Goal: Task Accomplishment & Management: Use online tool/utility

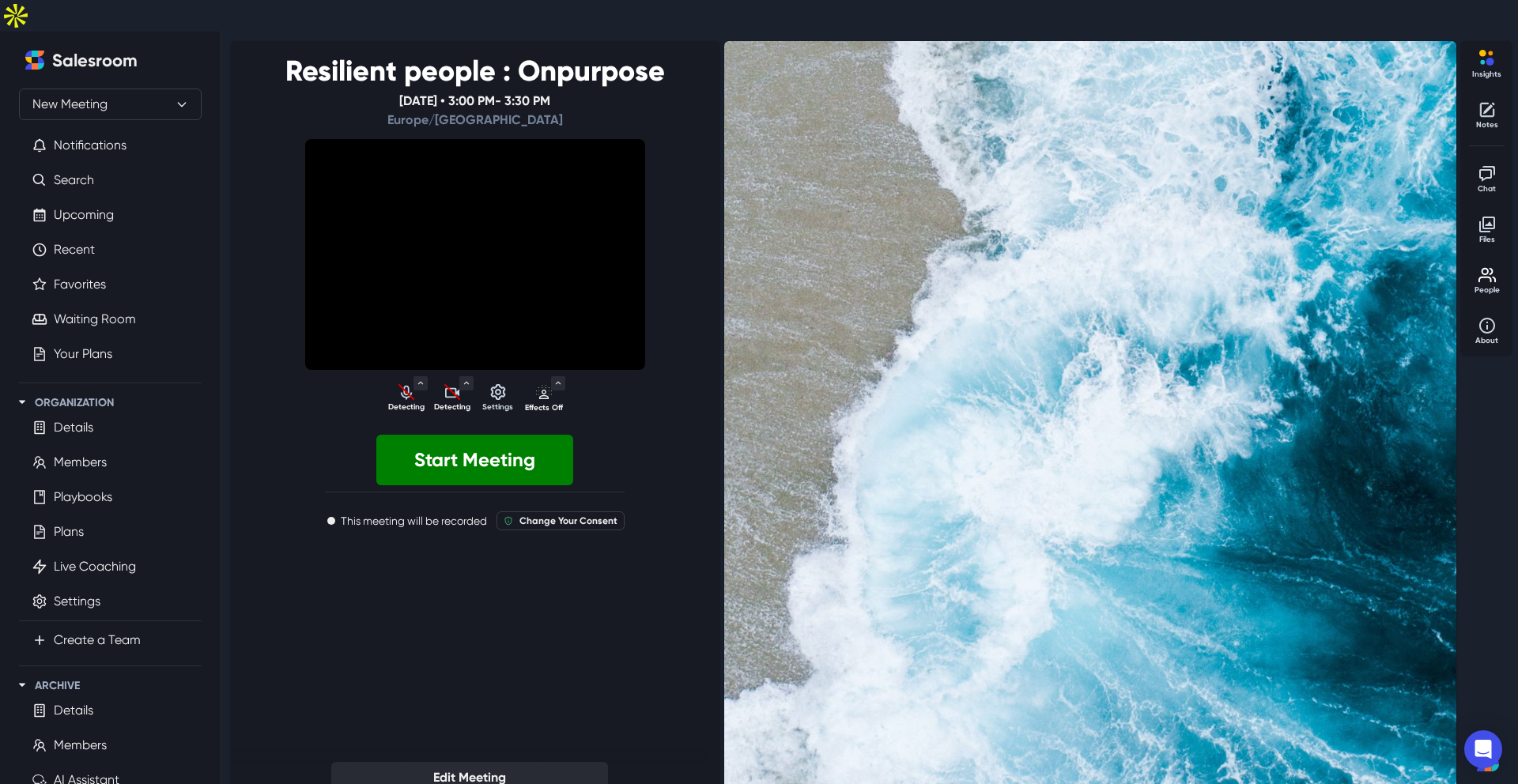
select select "default"
select select "64a7341db134788a85435e4becc51b5e27390471dd9227fd0d3bce266f5ee479"
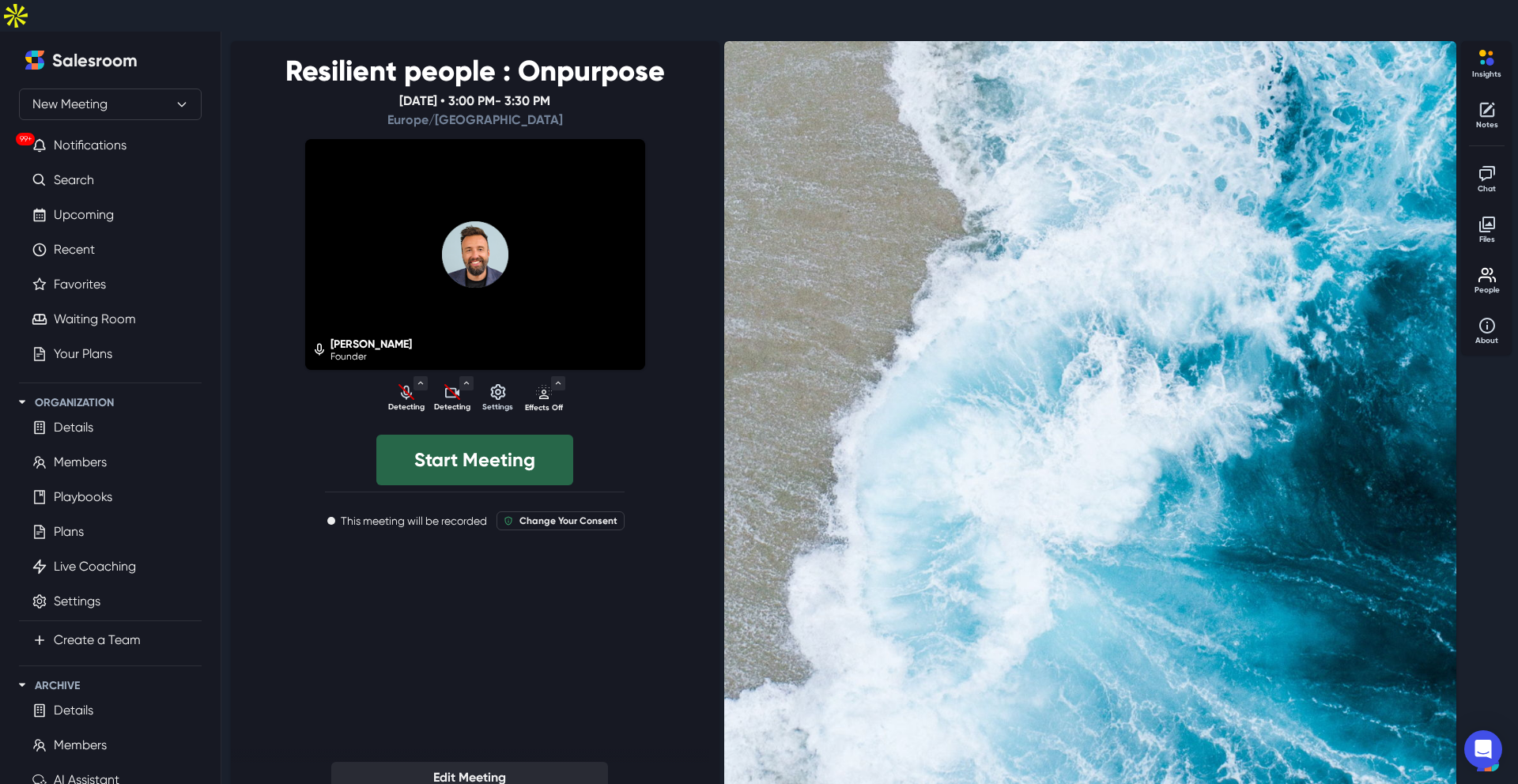
click at [486, 435] on button "Start Meeting" at bounding box center [474, 460] width 197 height 51
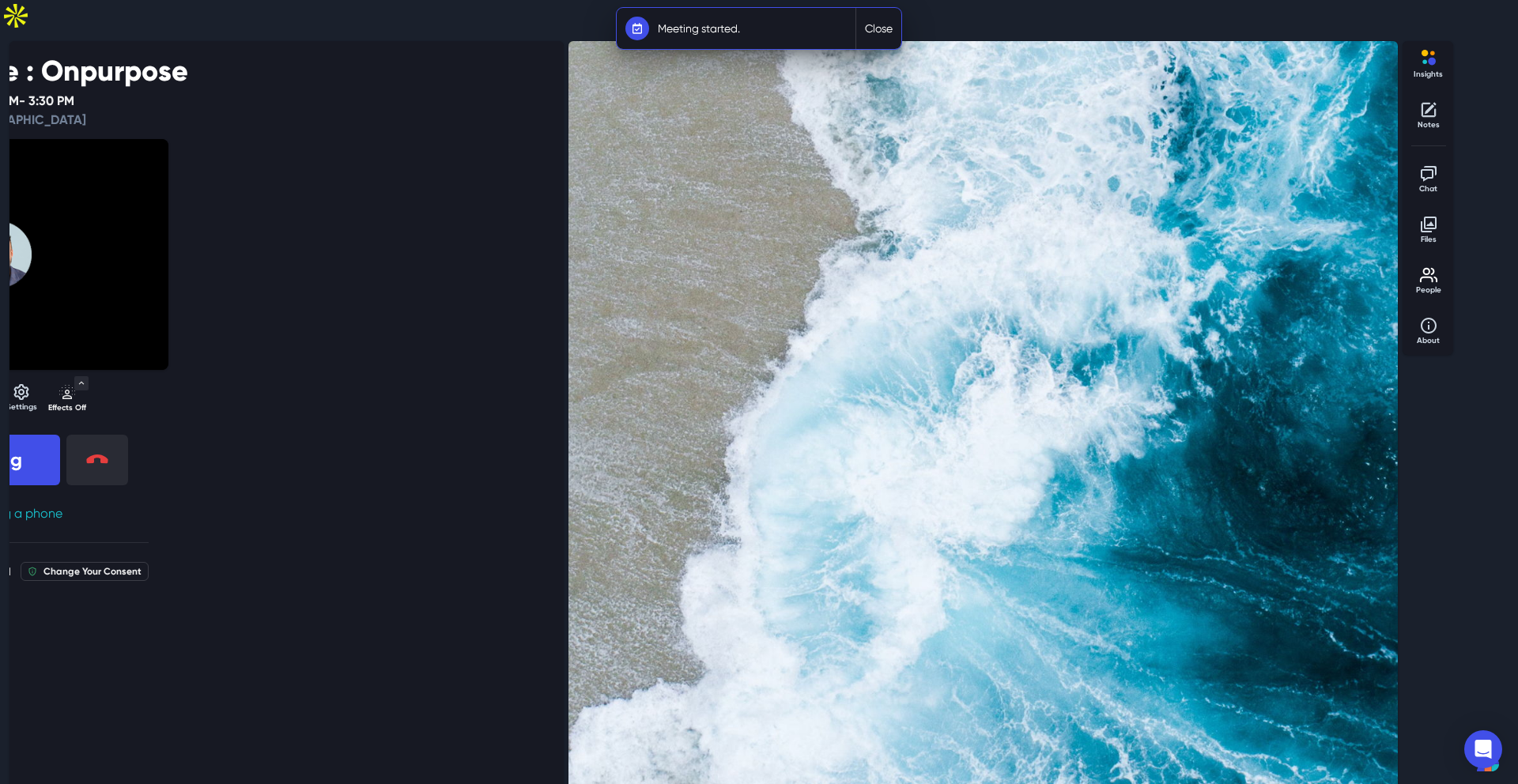
select select "default"
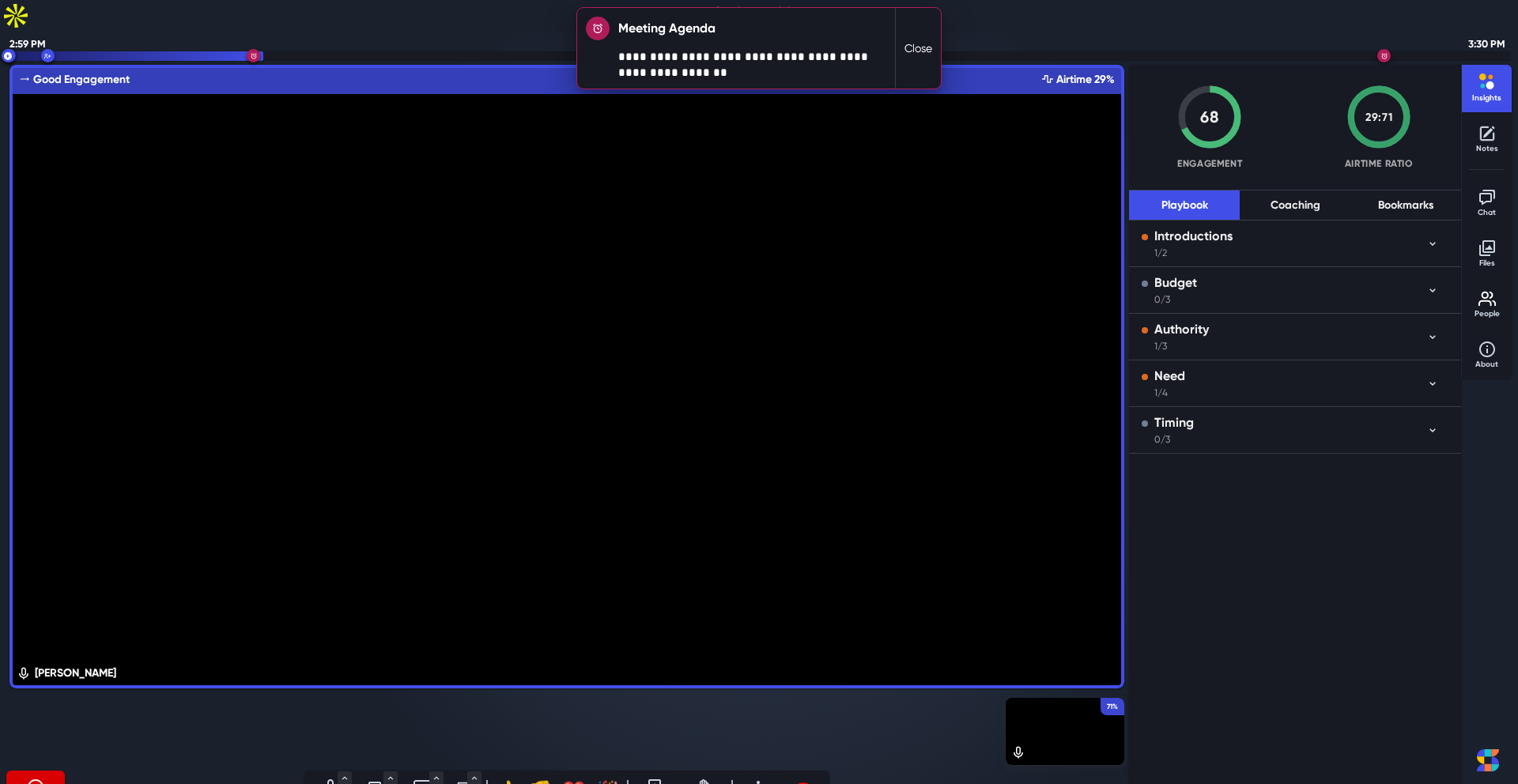
click at [916, 49] on button "Close" at bounding box center [918, 48] width 45 height 81
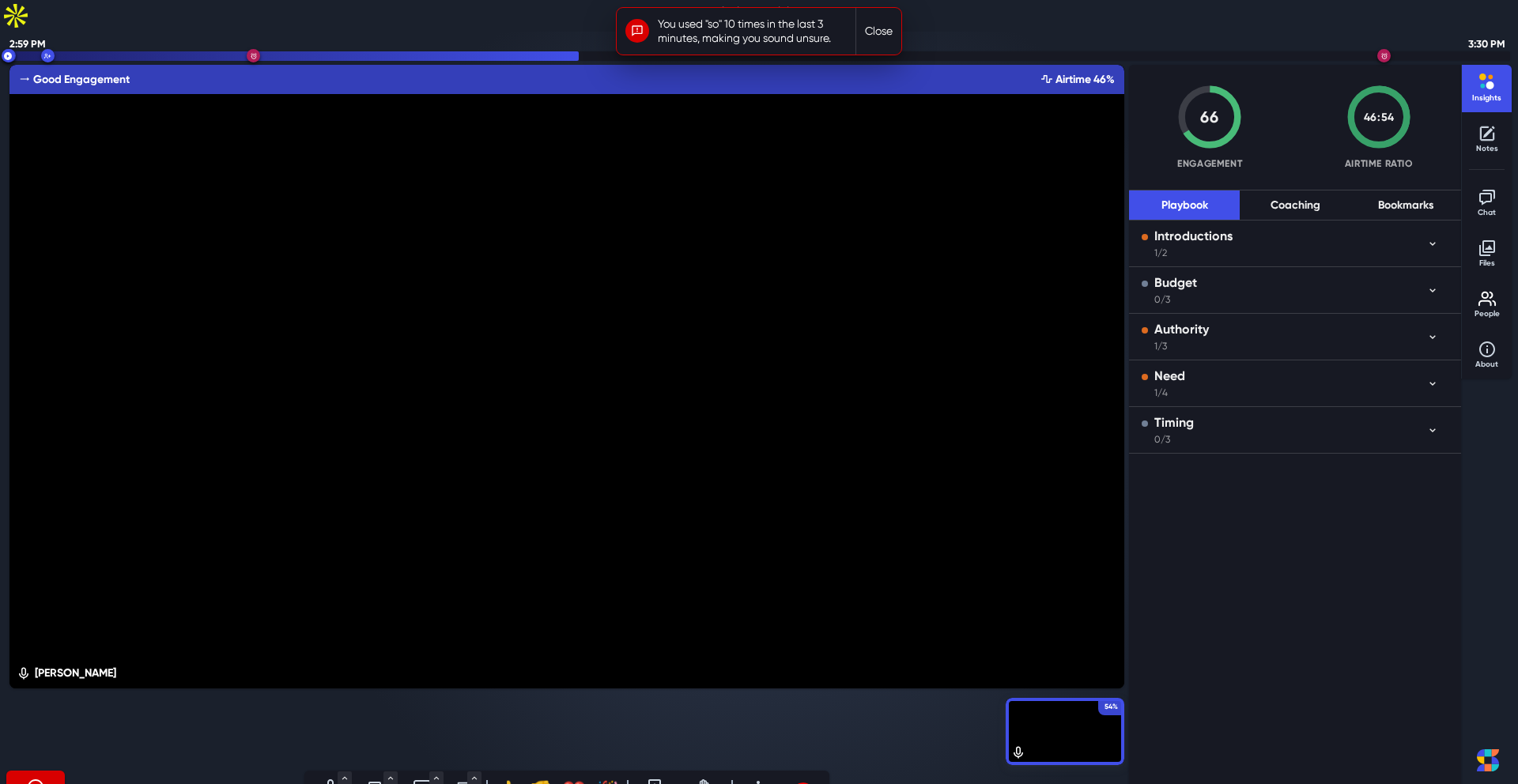
click at [896, 38] on button "Close" at bounding box center [878, 31] width 45 height 47
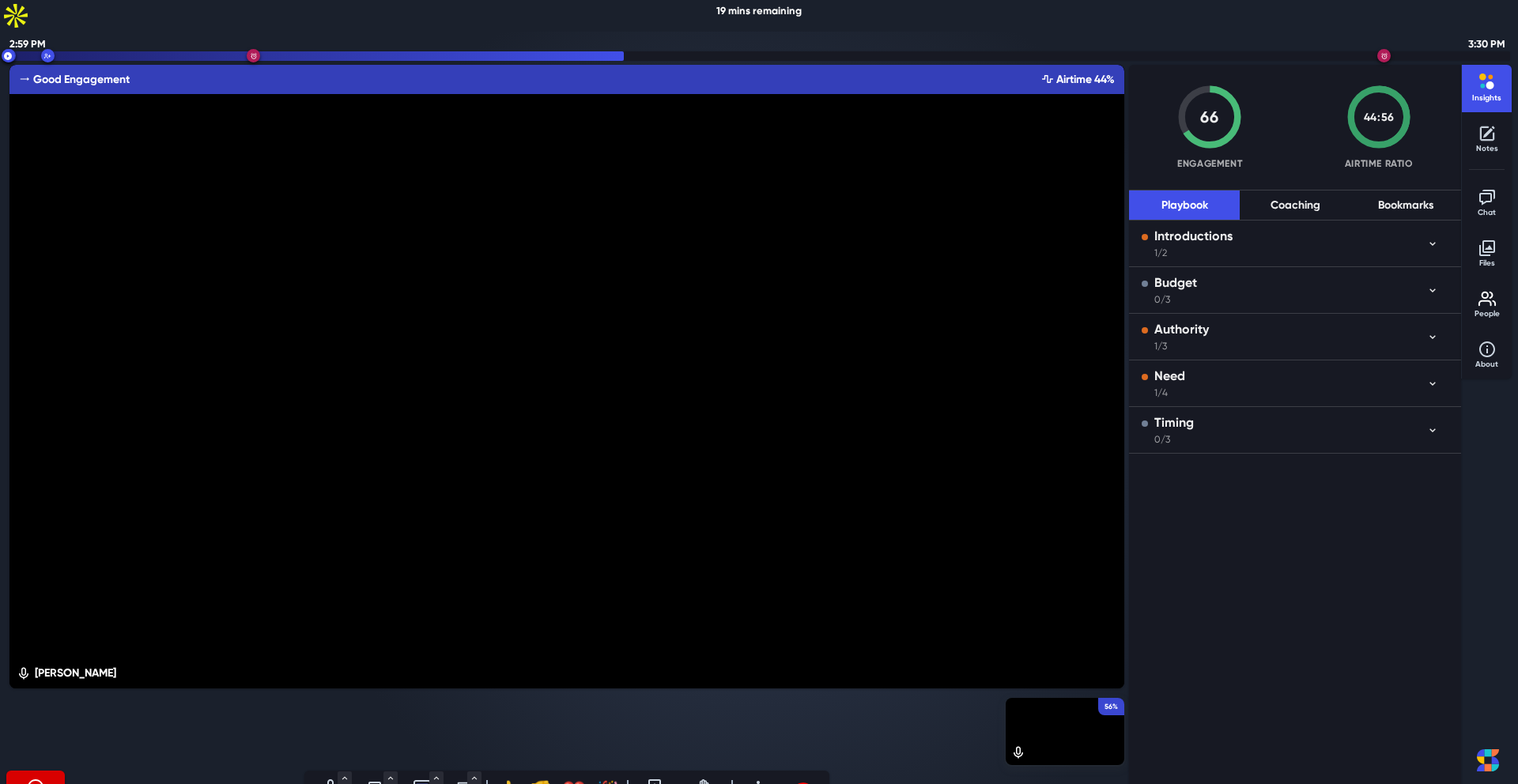
click at [417, 778] on icon "Start sharing (S)" at bounding box center [422, 788] width 19 height 19
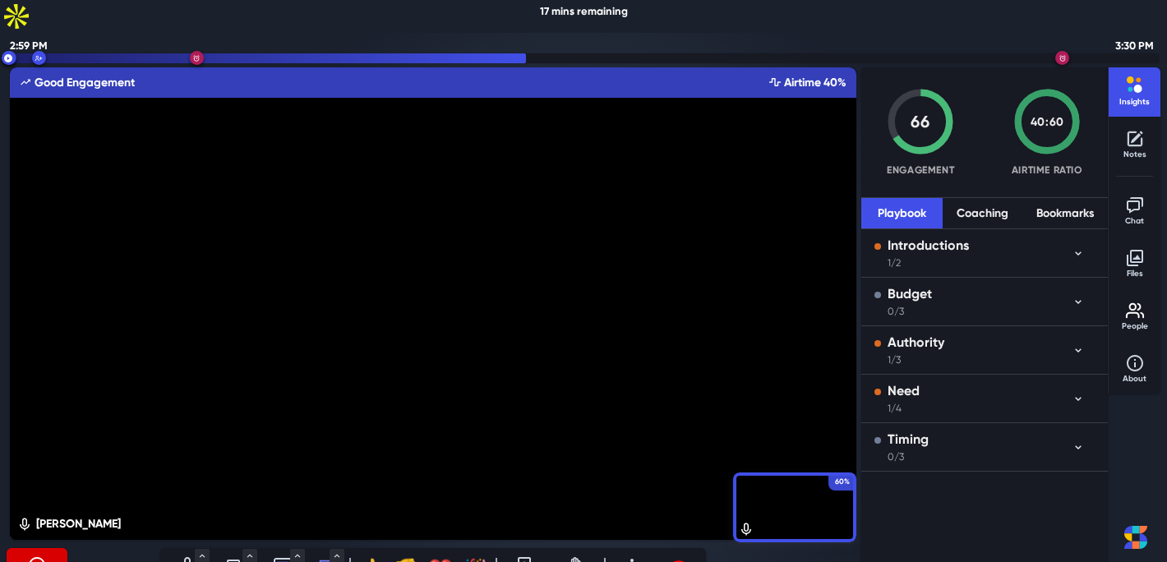
click at [282, 558] on icon "Start sharing (S)" at bounding box center [283, 565] width 18 height 15
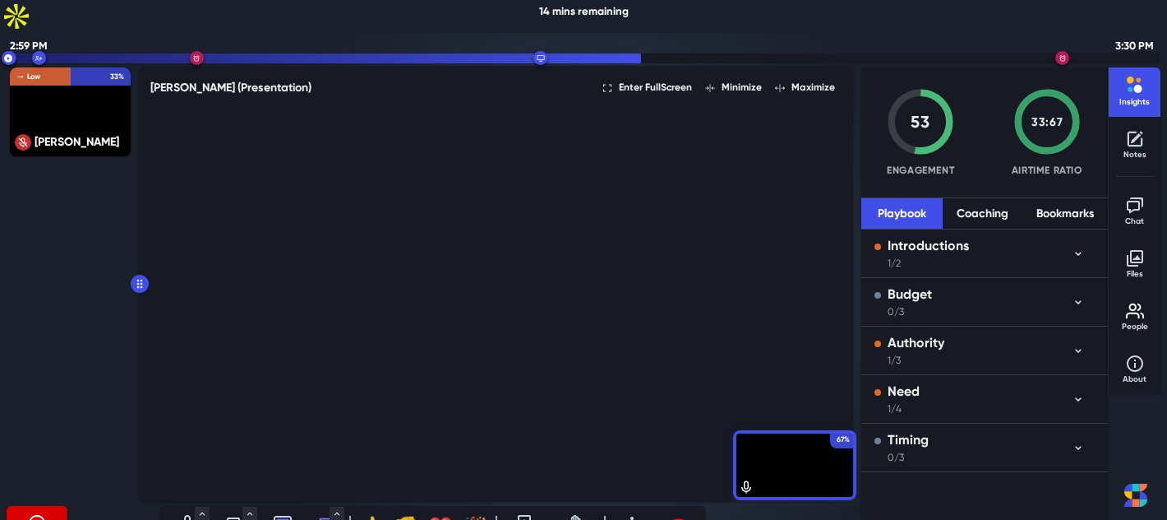
click at [540, 280] on video at bounding box center [496, 300] width 705 height 393
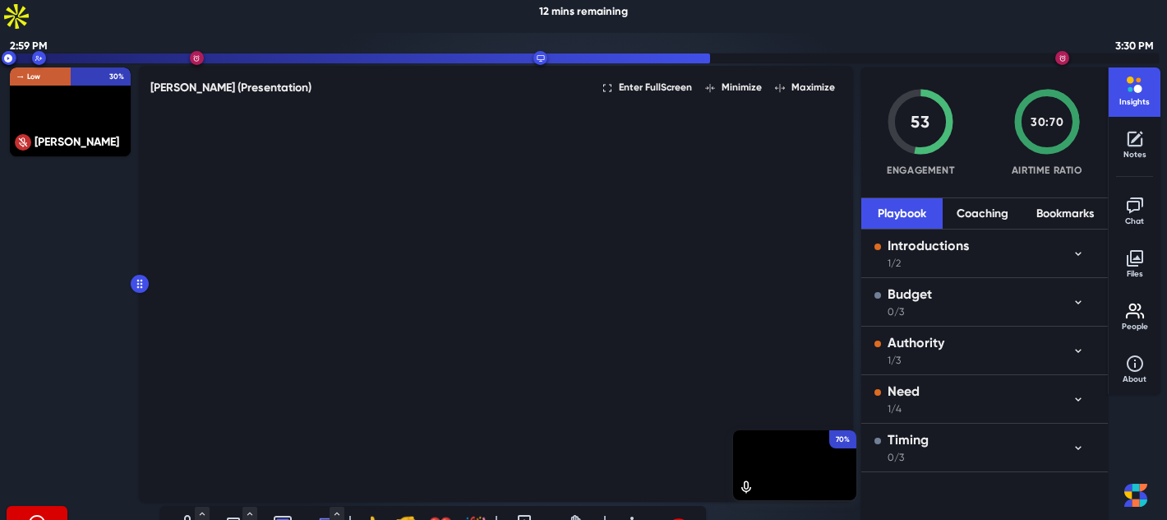
click at [404, 409] on video at bounding box center [496, 300] width 705 height 393
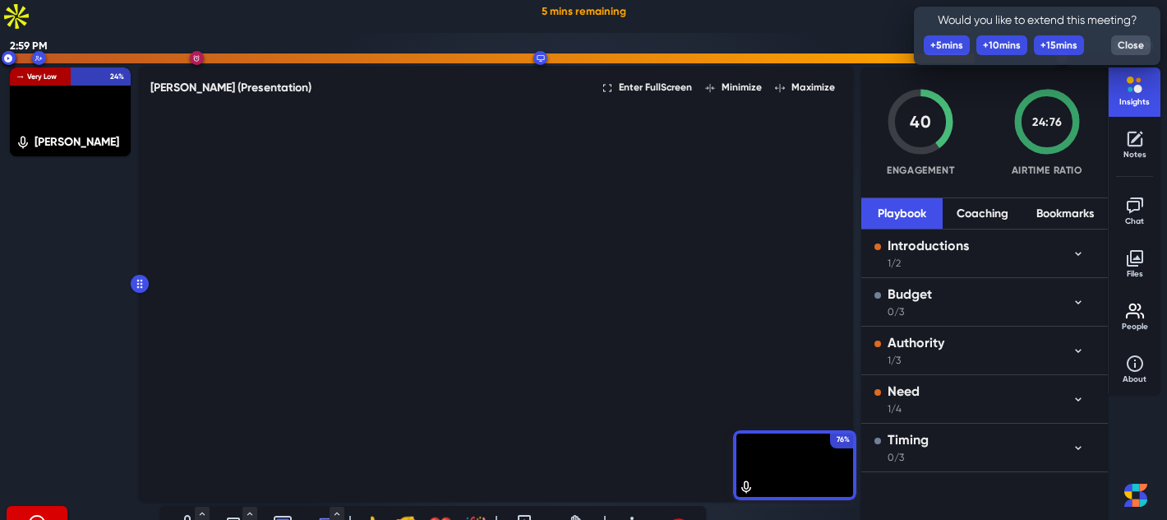
click at [284, 515] on icon "Stop sharing (S)" at bounding box center [283, 522] width 18 height 15
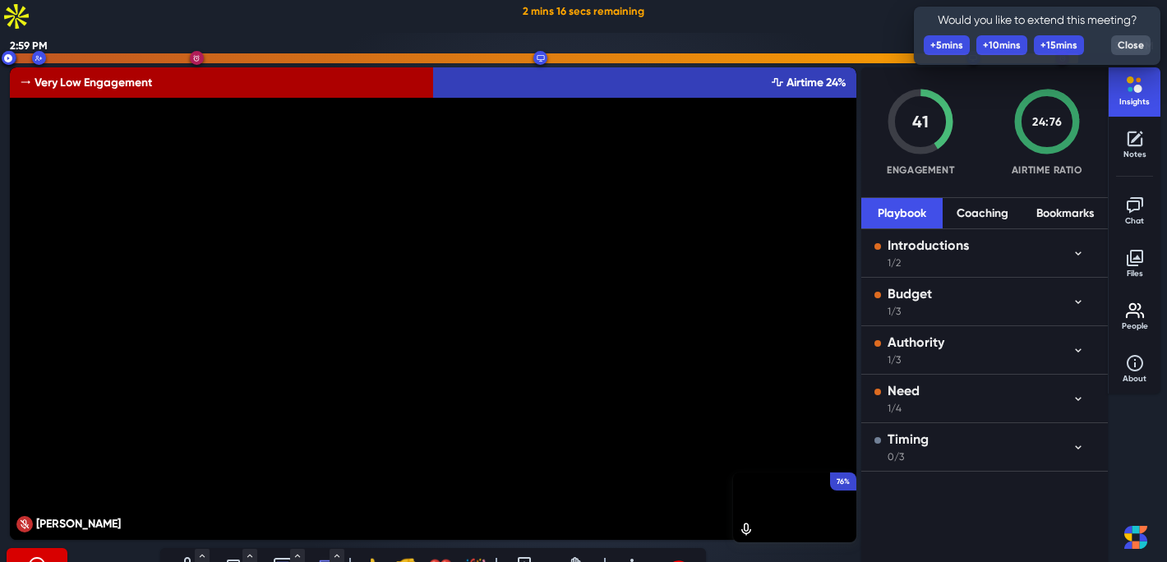
click at [283, 556] on icon "Start sharing (S)" at bounding box center [283, 566] width 20 height 20
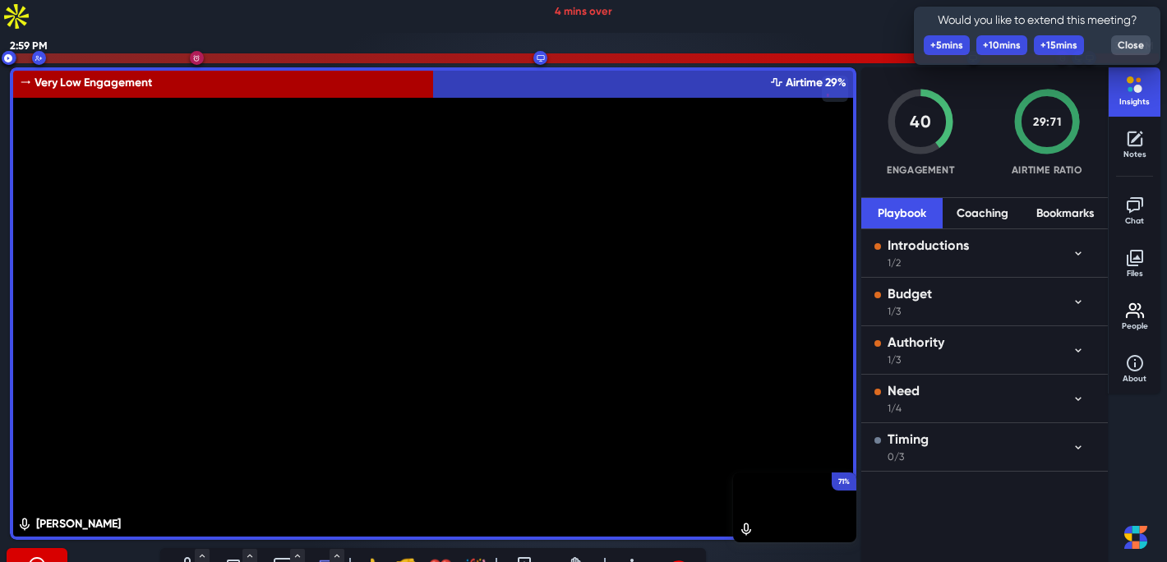
click at [681, 556] on icon "Leave meeting" at bounding box center [679, 566] width 20 height 20
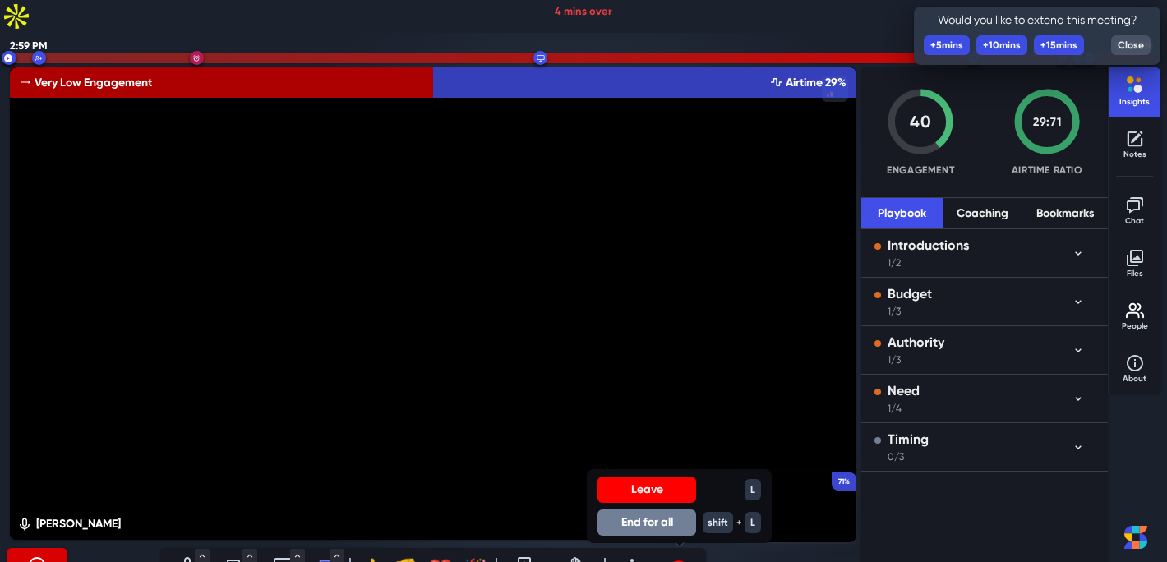
click at [652, 510] on button "End for all" at bounding box center [647, 523] width 99 height 26
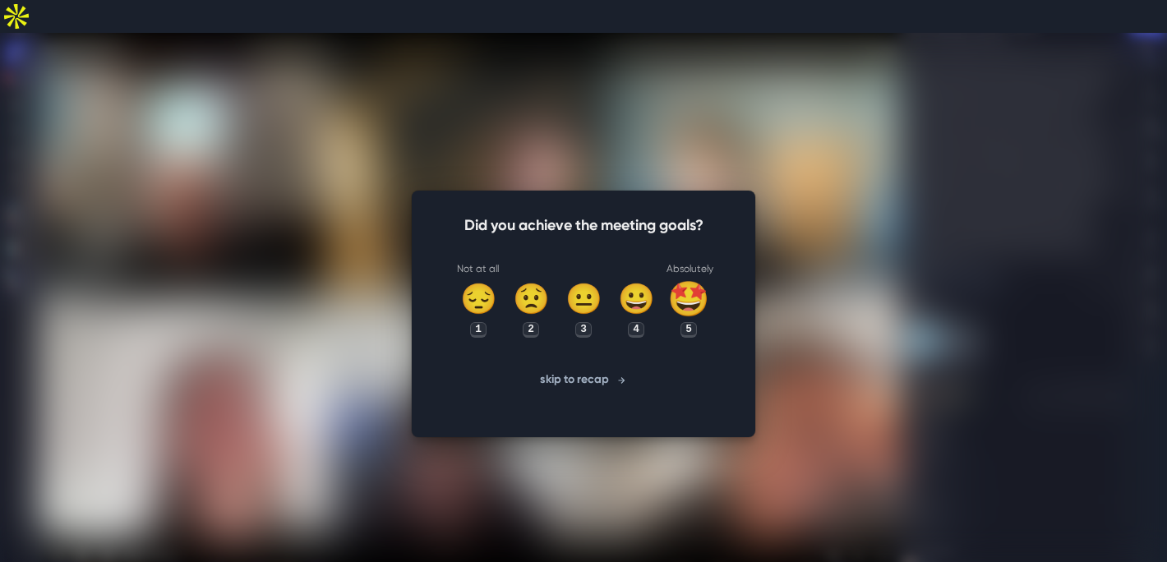
click at [680, 274] on div "🤩" at bounding box center [689, 299] width 43 height 51
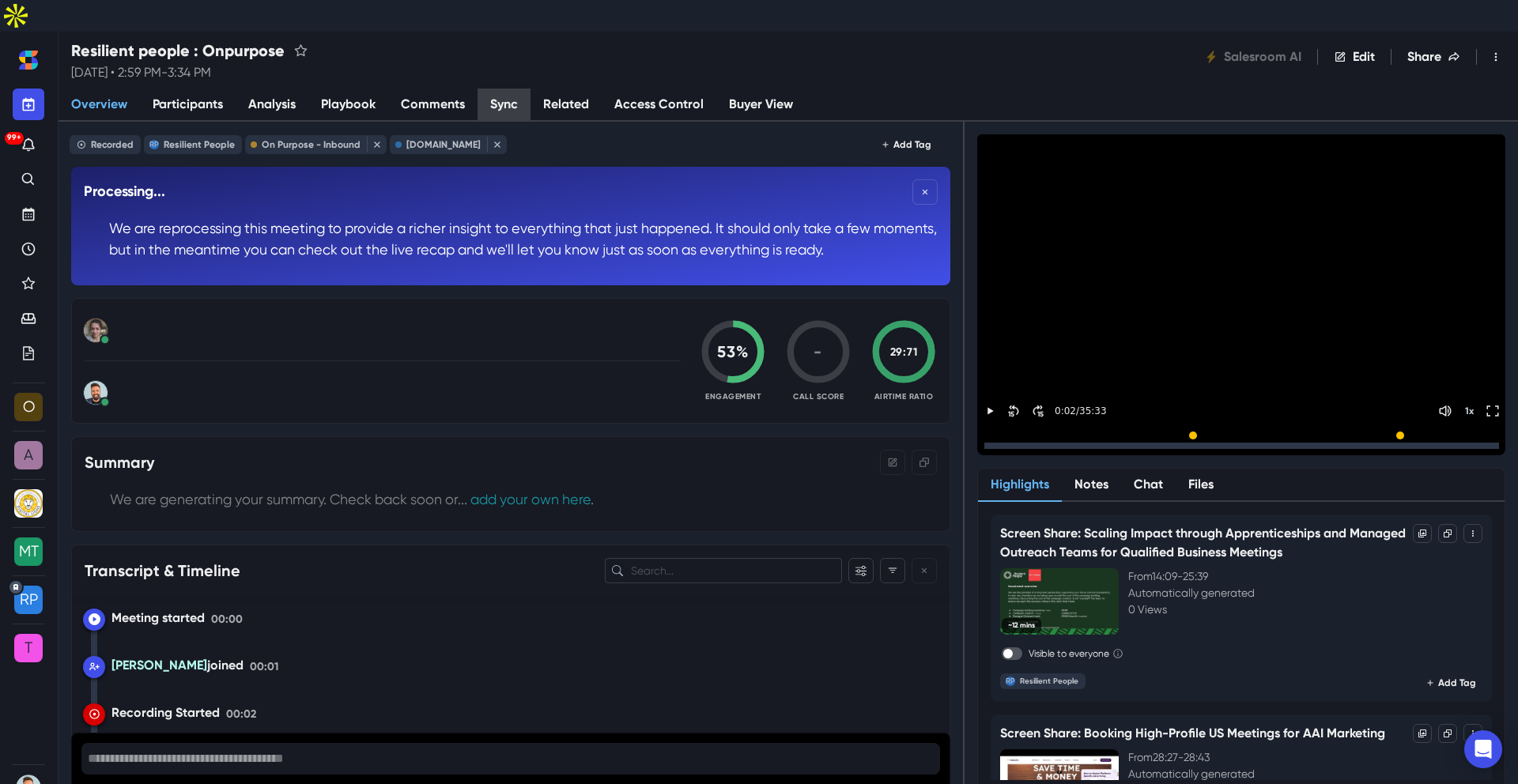
click at [493, 89] on link "Sync" at bounding box center [504, 105] width 53 height 34
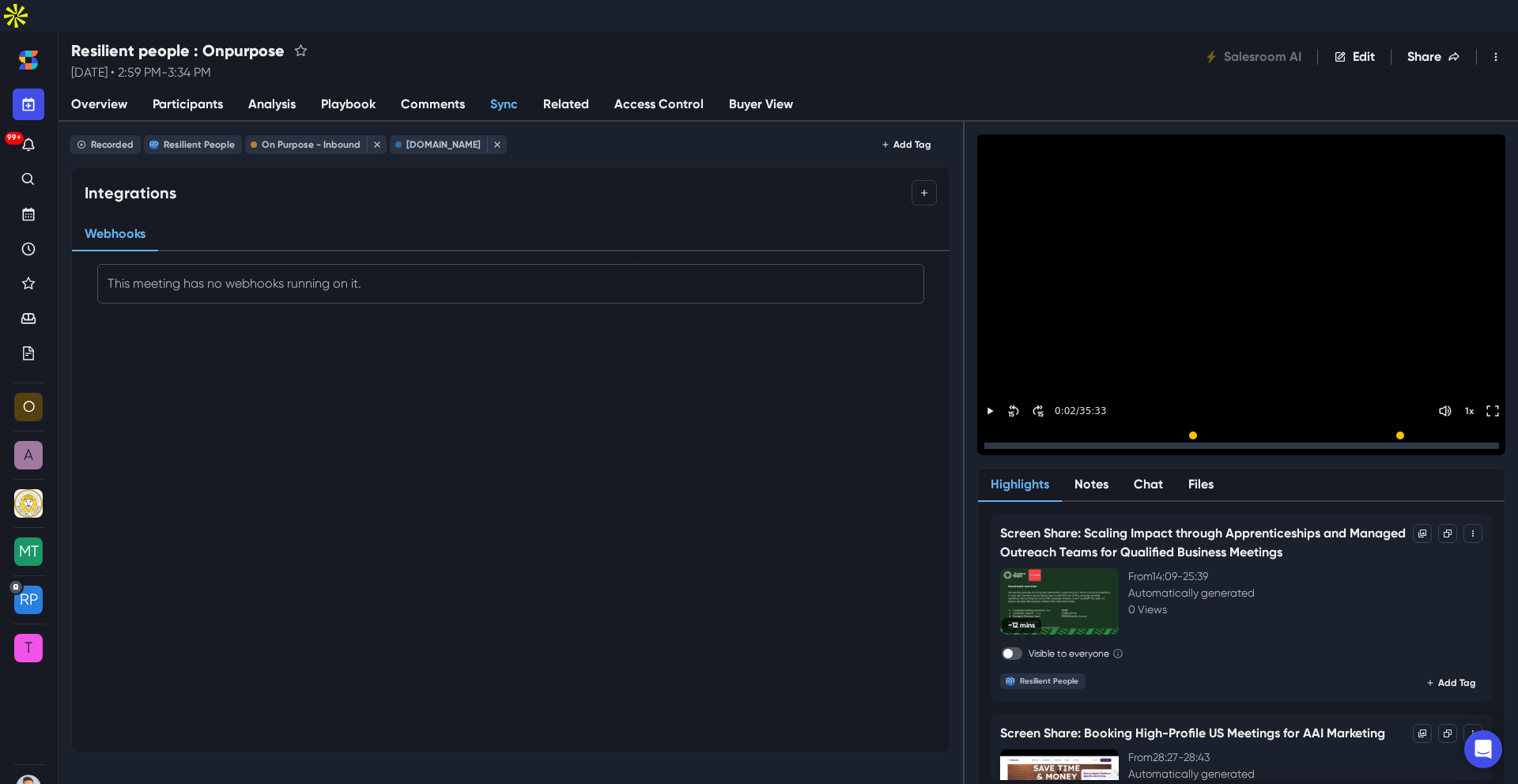
click at [323, 274] on p "This meeting has no webhooks running on it." at bounding box center [511, 284] width 807 height 19
click at [925, 188] on icon "Add integration" at bounding box center [924, 193] width 12 height 12
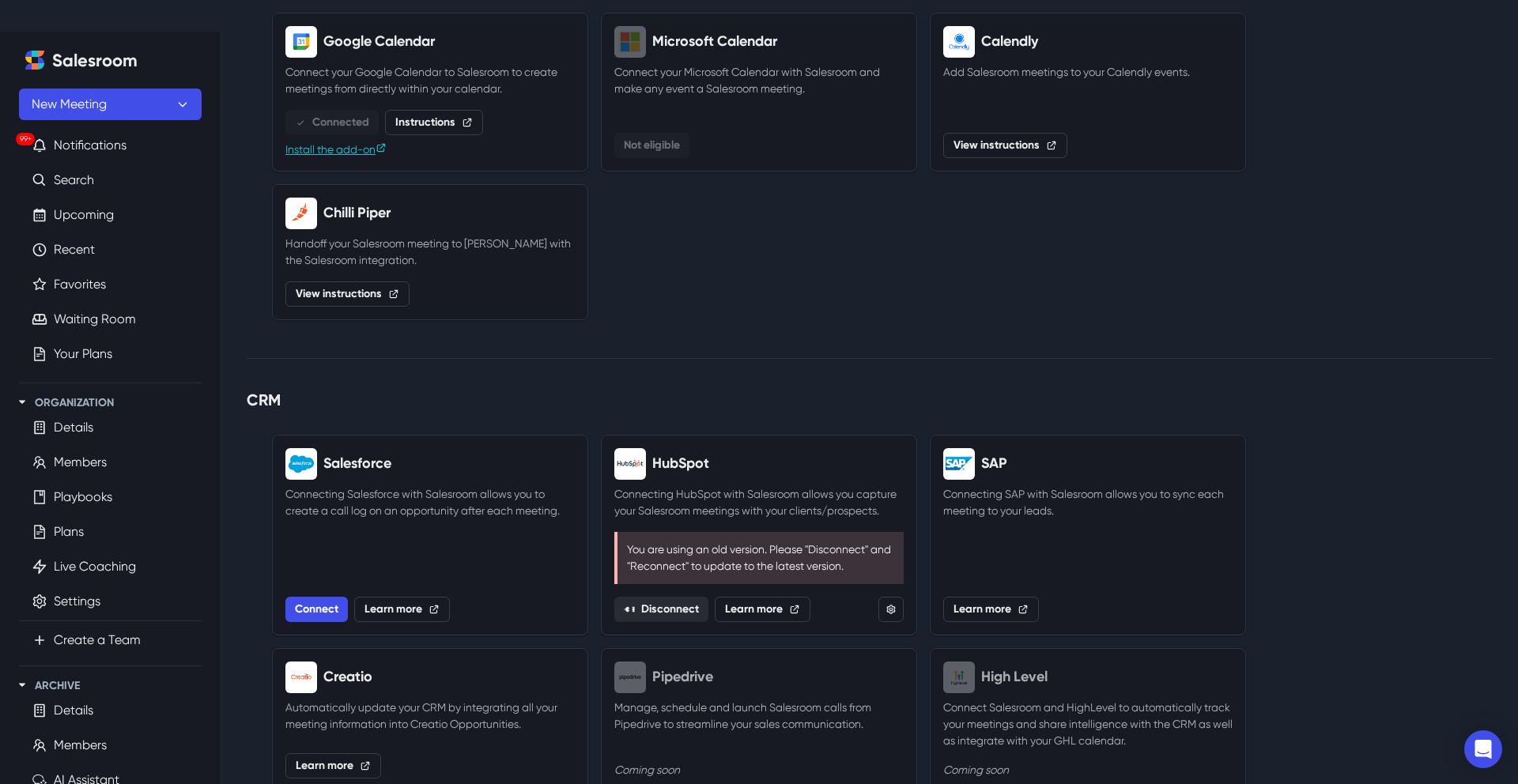
scroll to position [168, 0]
click at [680, 594] on button "Disconnect" at bounding box center [662, 607] width 94 height 25
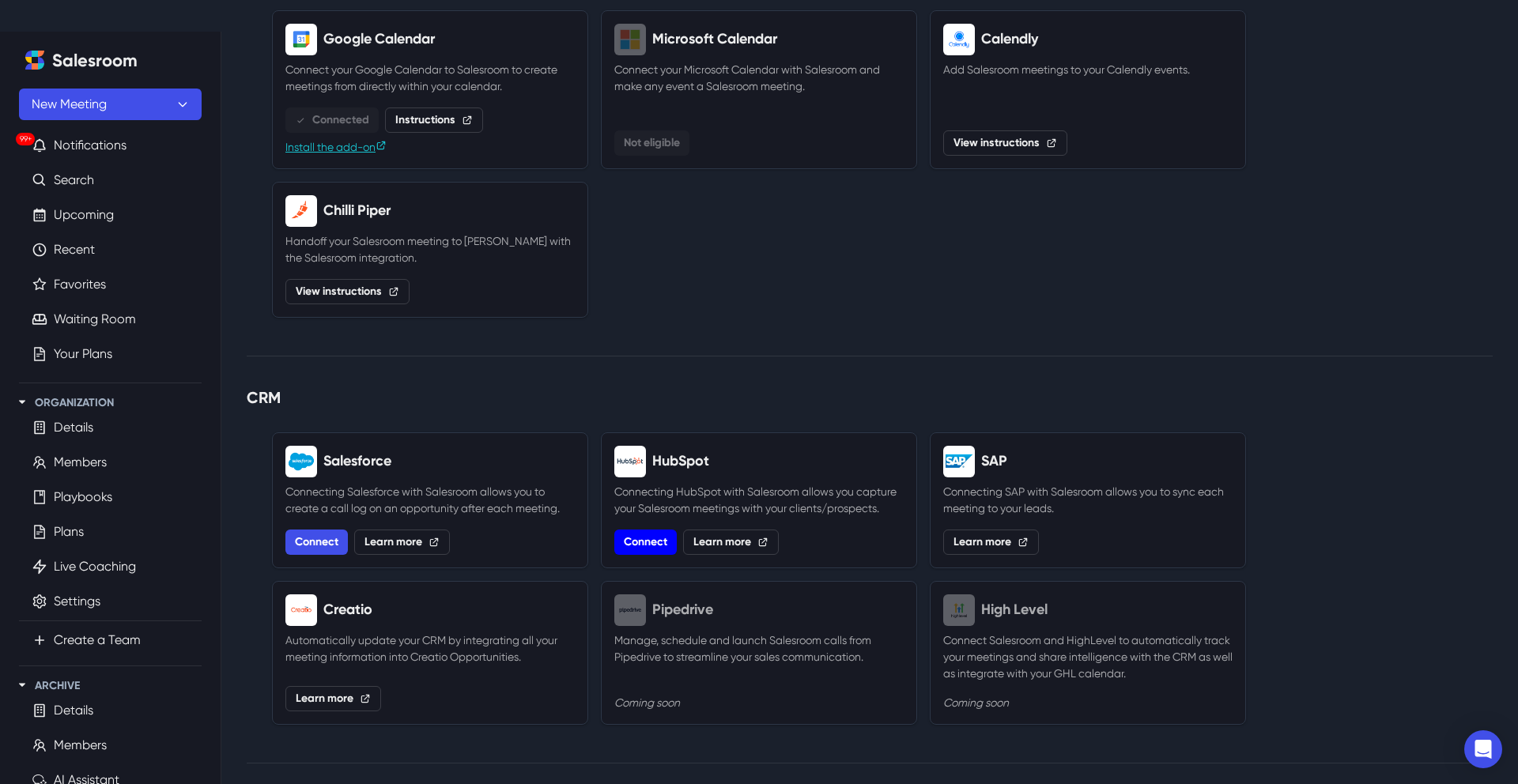
click at [658, 530] on link "Connect" at bounding box center [645, 543] width 63 height 25
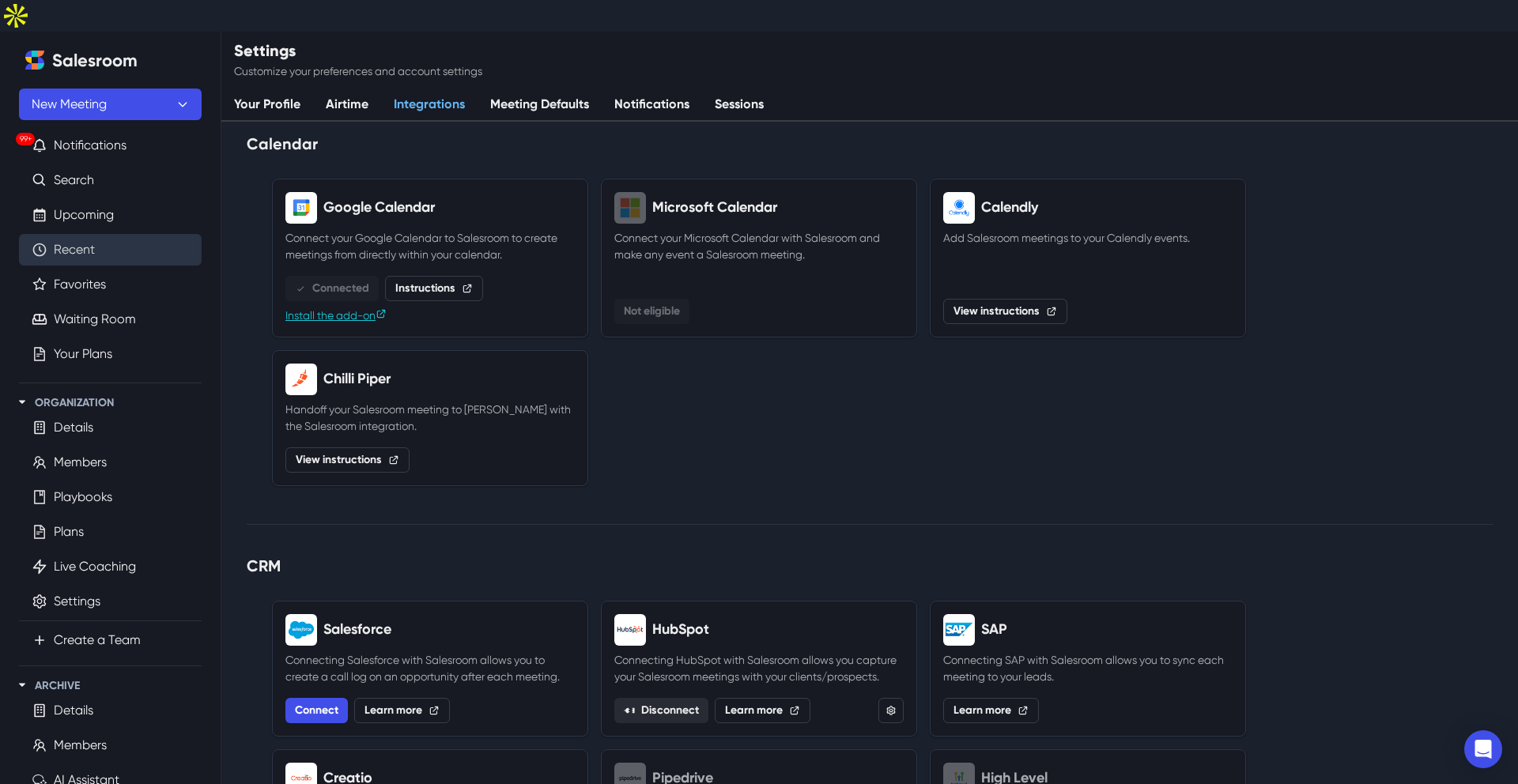
click at [88, 240] on link "Recent" at bounding box center [74, 250] width 41 height 19
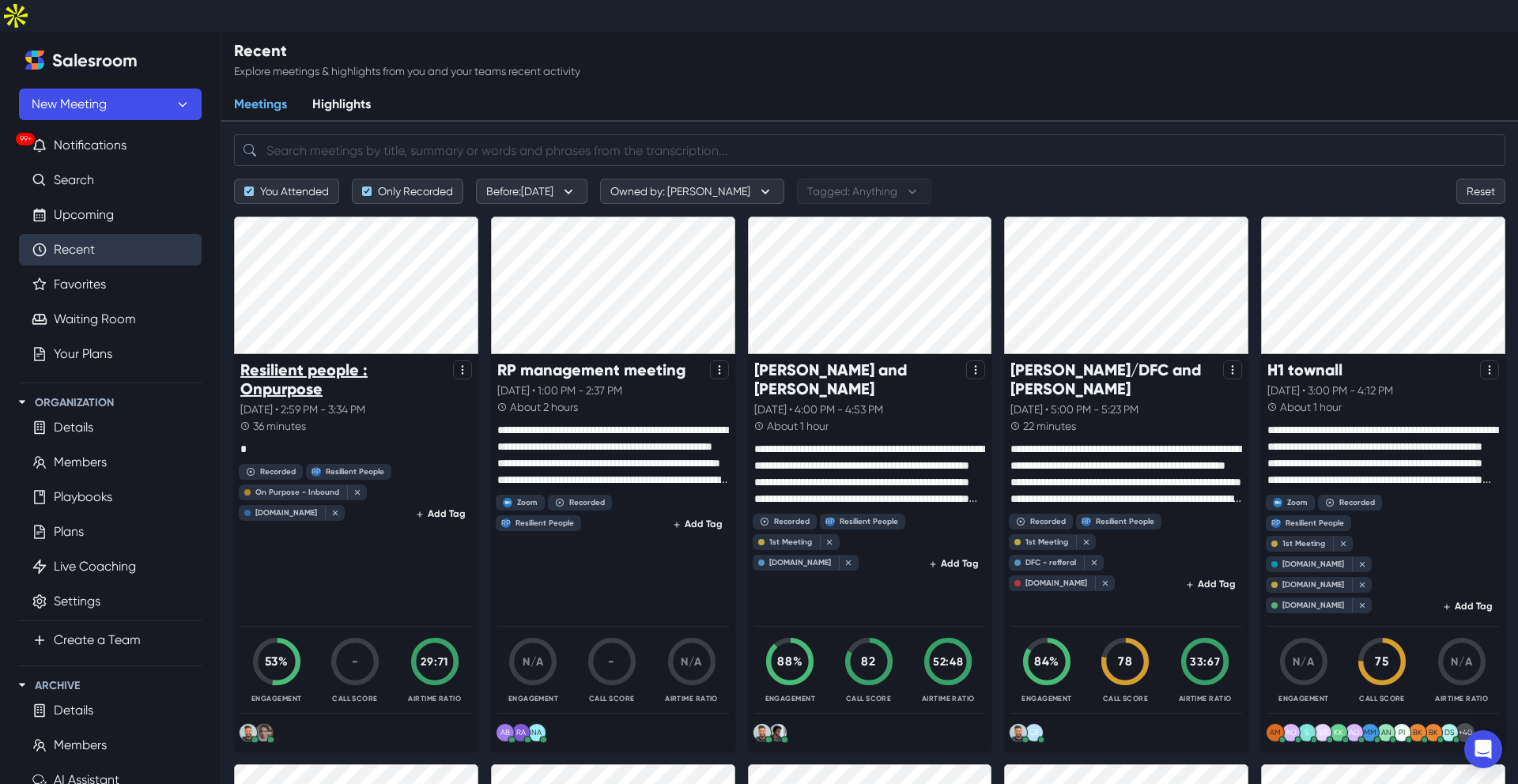
click at [370, 361] on p "Resilient people : Onpurpose" at bounding box center [343, 379] width 207 height 38
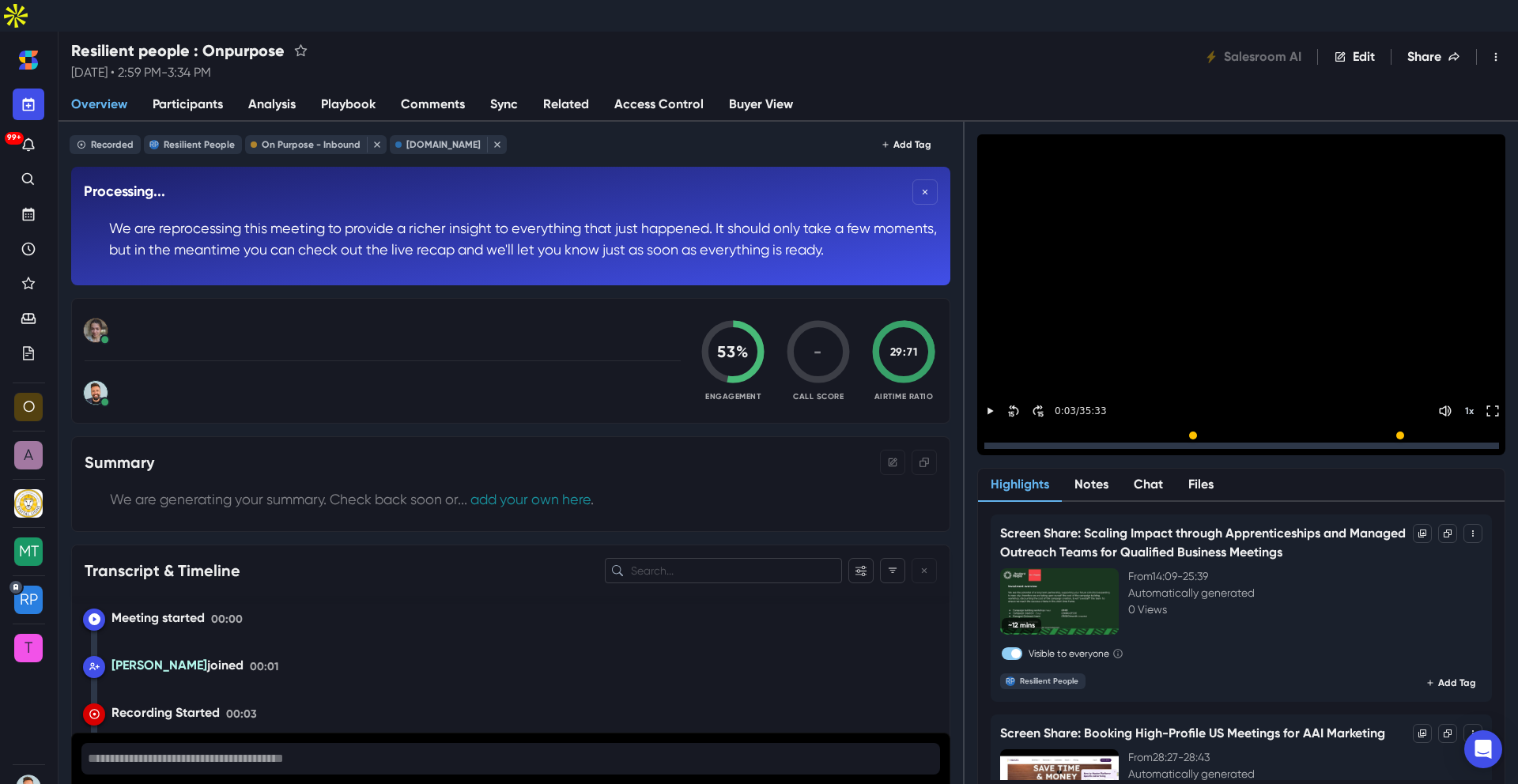
click at [517, 89] on link "Sync" at bounding box center [504, 105] width 53 height 34
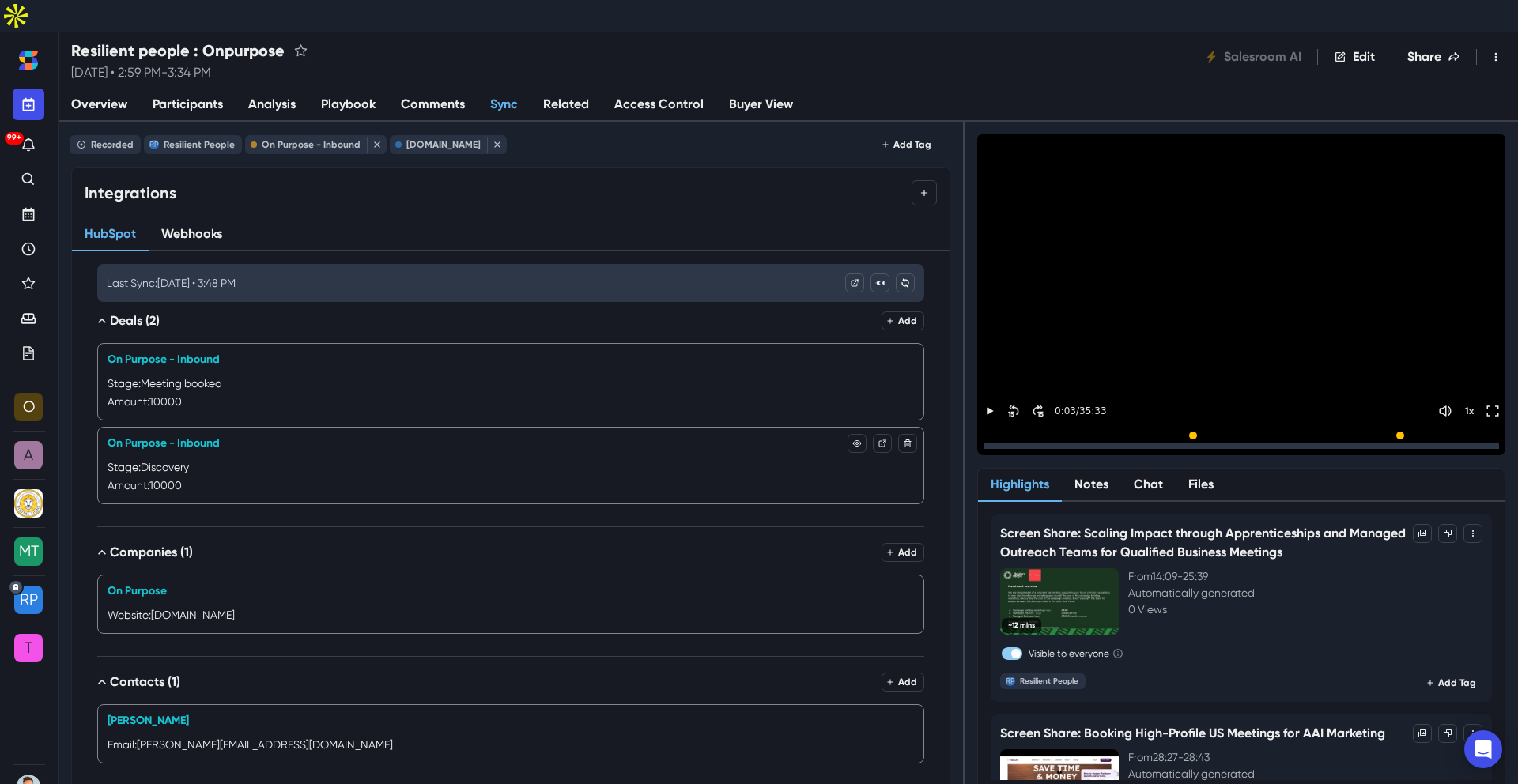
click at [351, 460] on div "Stage: Discovery Amount: 10000" at bounding box center [511, 477] width 807 height 35
click at [906, 355] on icon "Remove Association" at bounding box center [908, 360] width 10 height 10
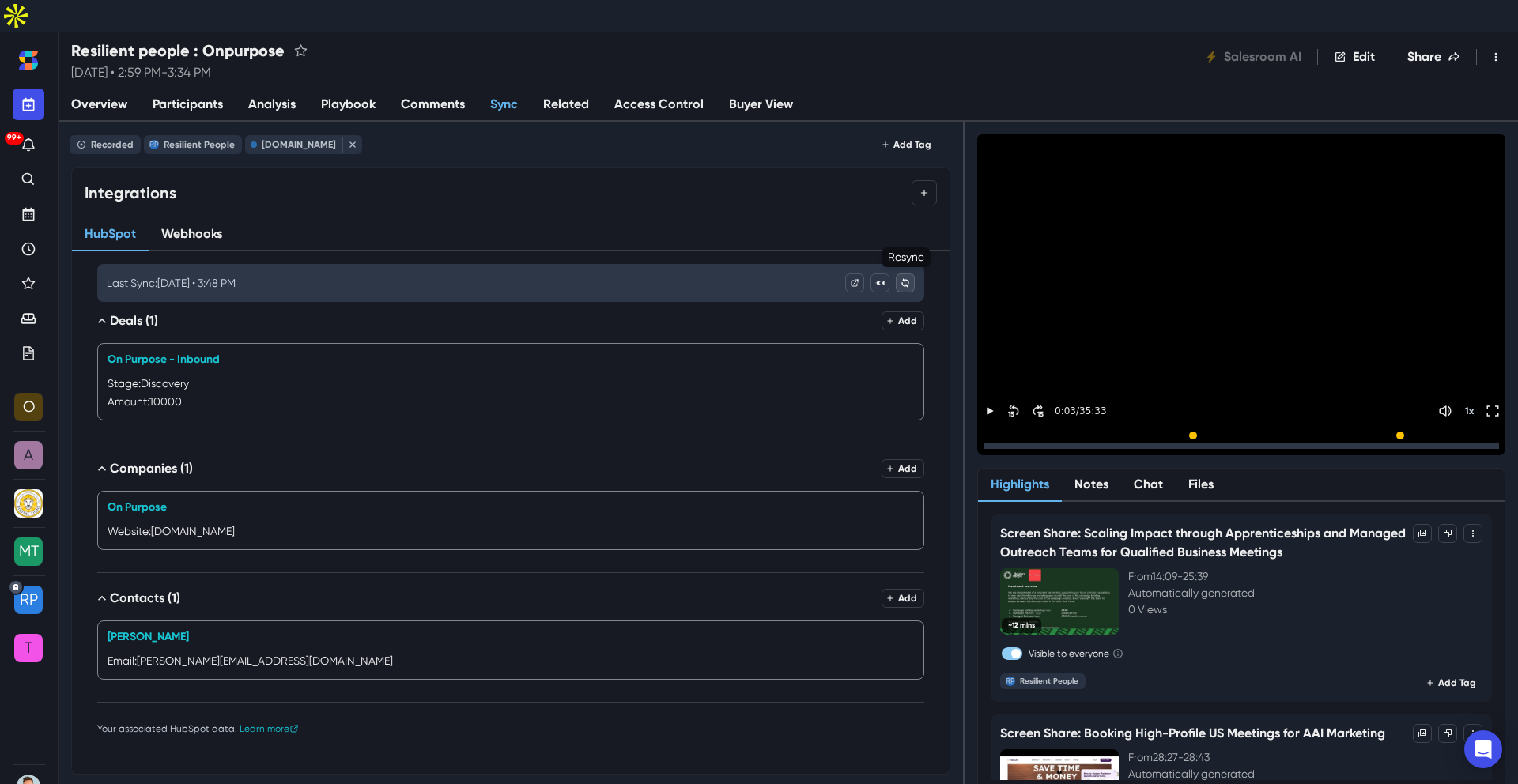
click at [901, 278] on icon "Refetch events" at bounding box center [906, 284] width 12 height 12
